Goal: Obtain resource: Download file/media

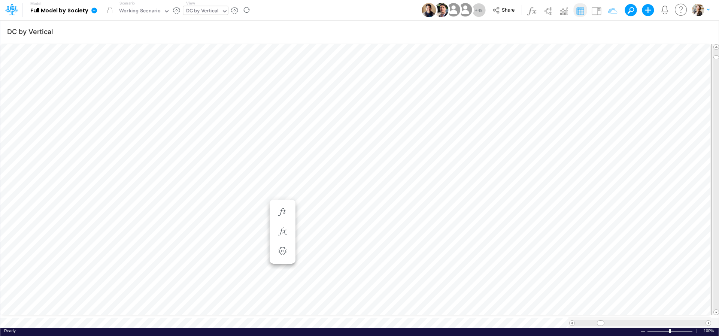
scroll to position [3, 24]
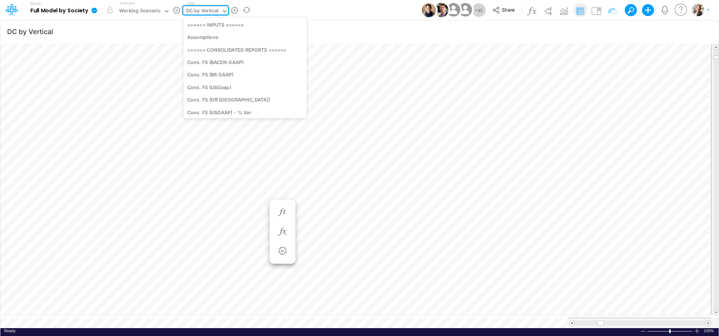
click at [191, 10] on div "DC by Vertical" at bounding box center [202, 11] width 33 height 9
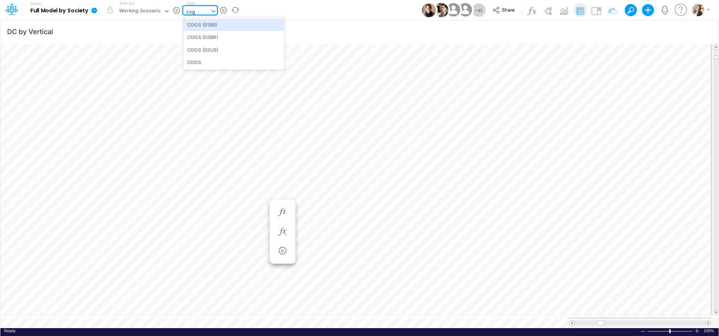
scroll to position [0, 0]
type input "cogs"
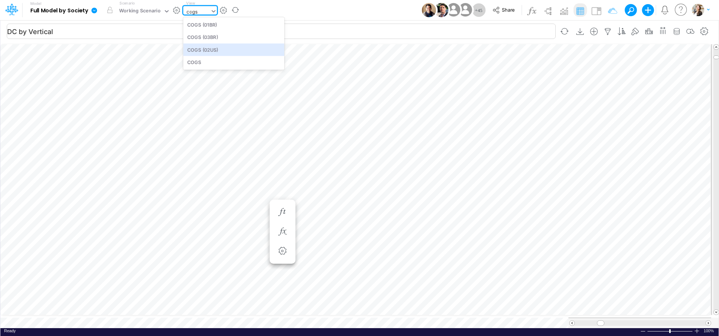
click at [193, 36] on div "COGS (03BR)" at bounding box center [233, 37] width 101 height 12
click at [201, 37] on input "DC by Vertical" at bounding box center [281, 31] width 549 height 15
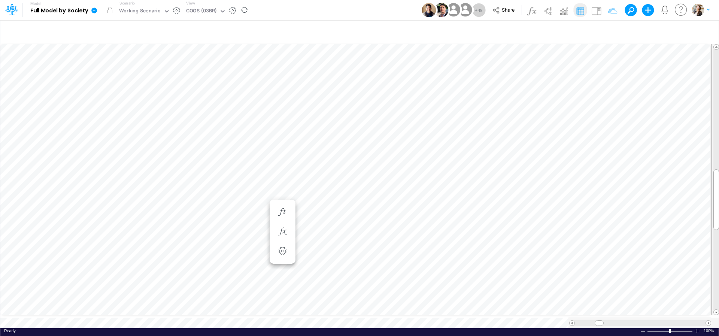
click at [96, 10] on icon at bounding box center [94, 10] width 6 height 6
click at [113, 61] on button "Export" at bounding box center [132, 66] width 80 height 12
click at [193, 69] on button "Excel" at bounding box center [213, 70] width 80 height 12
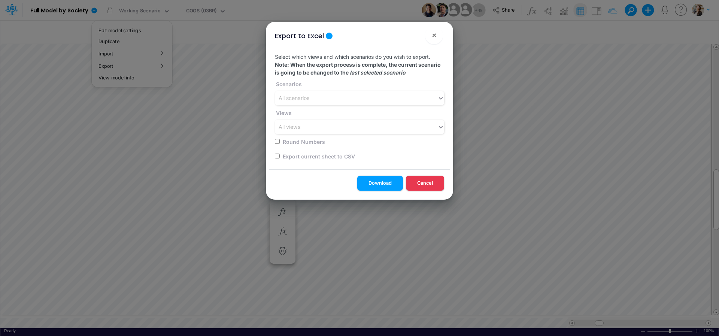
click at [275, 156] on input "checkbox" at bounding box center [277, 156] width 5 height 5
checkbox input "true"
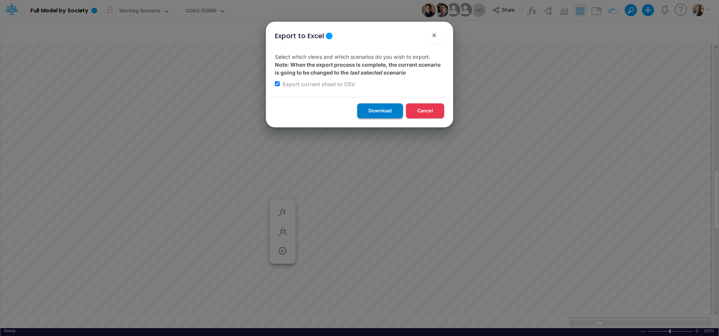
click at [387, 113] on button "Download" at bounding box center [380, 110] width 46 height 15
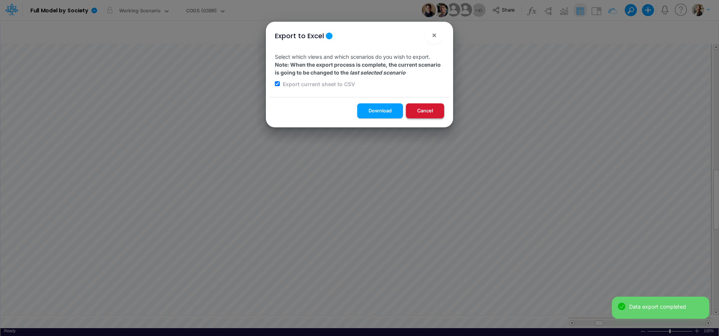
click at [429, 109] on button "Cancel" at bounding box center [425, 110] width 38 height 15
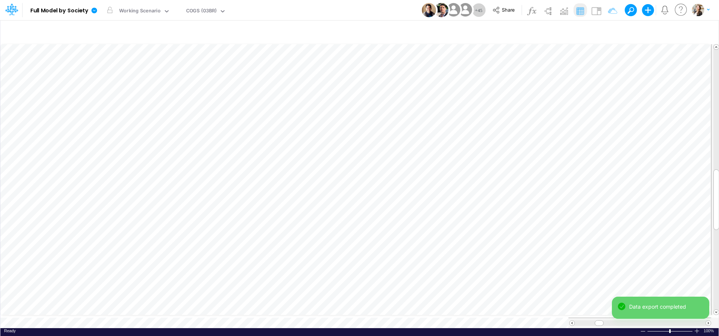
scroll to position [3, 23]
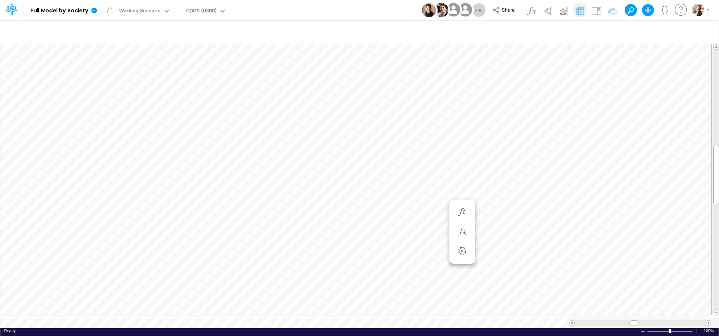
scroll to position [3, 24]
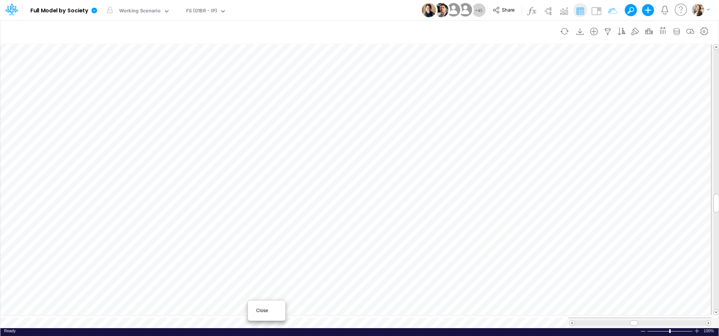
scroll to position [3, 23]
click at [260, 309] on span "Close" at bounding box center [266, 310] width 21 height 7
click at [237, 309] on span "Close" at bounding box center [242, 311] width 21 height 7
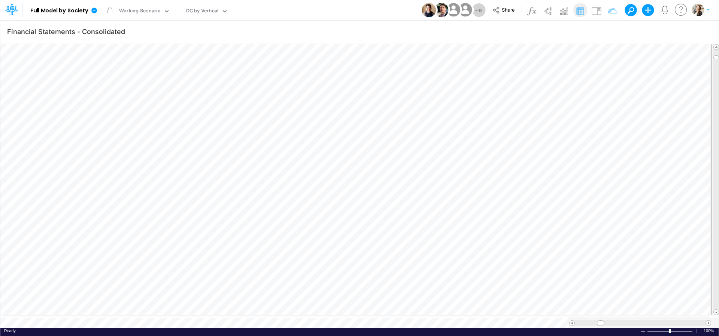
type input "DC by Vertical"
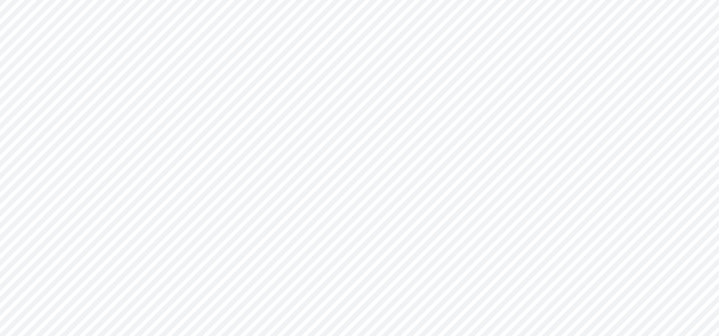
click at [10, 15] on icon at bounding box center [9, 11] width 4 height 7
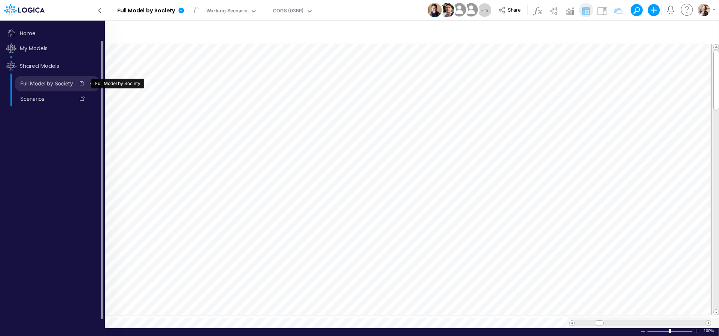
click at [33, 84] on link "Full Model by Society" at bounding box center [45, 84] width 60 height 12
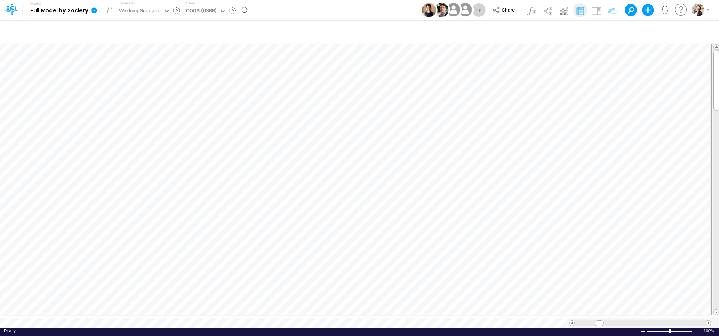
click at [95, 10] on icon at bounding box center [94, 10] width 7 height 7
click at [114, 78] on button "View model info" at bounding box center [132, 78] width 80 height 12
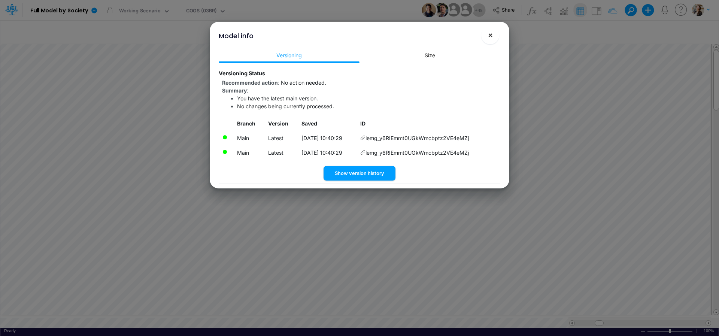
click at [492, 38] on span "×" at bounding box center [490, 34] width 5 height 9
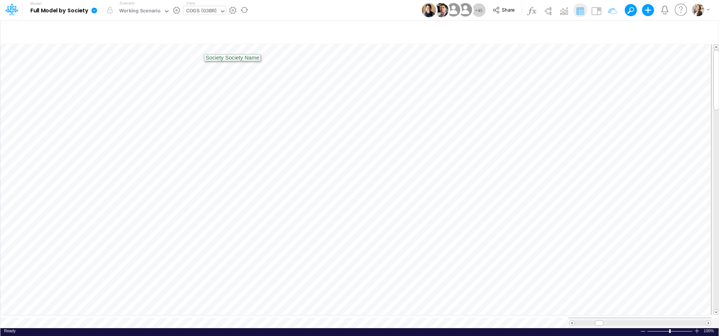
click at [197, 13] on div "COGS (03BR)" at bounding box center [201, 11] width 31 height 9
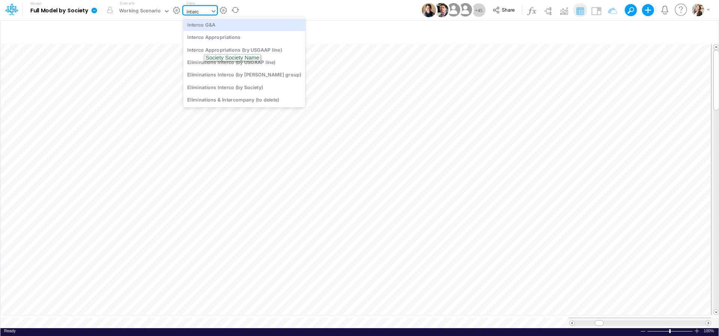
type input "interco"
click at [194, 24] on div "Interco G&A" at bounding box center [244, 24] width 122 height 12
type input "Intercos G&A"
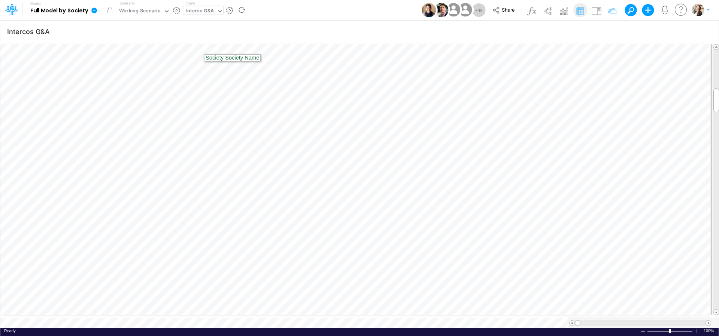
click at [60, 12] on b "Full Model by Society" at bounding box center [59, 10] width 58 height 7
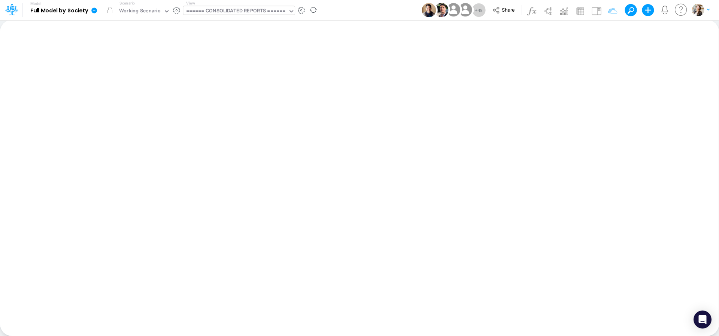
click at [218, 12] on div "====== CONSOLIDATED REPORTS ======" at bounding box center [236, 11] width 100 height 9
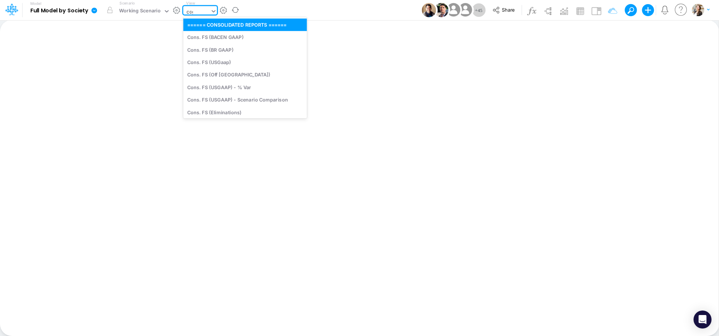
type input "cogs"
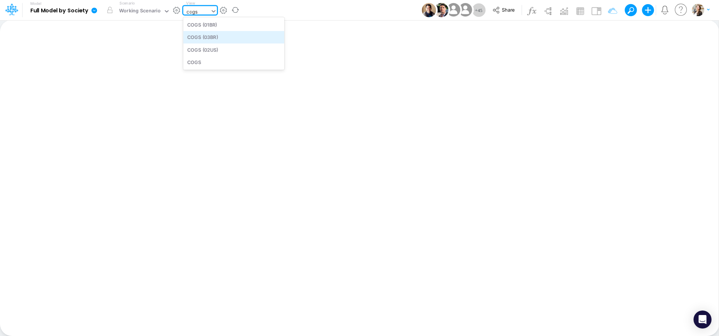
click at [215, 35] on div "COGS (03BR)" at bounding box center [233, 37] width 101 height 12
